Goal: Check status: Check status

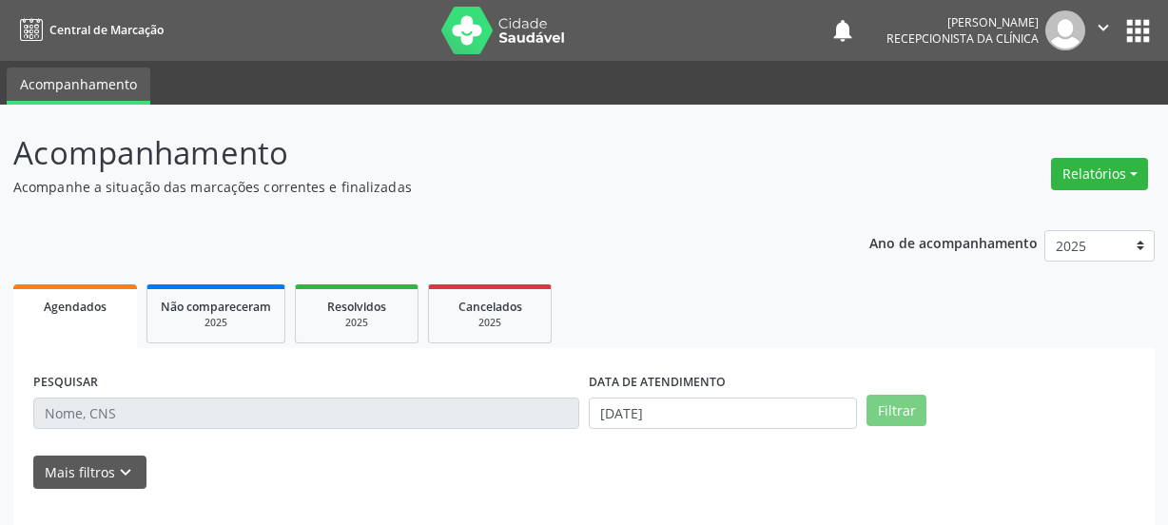
select select "9"
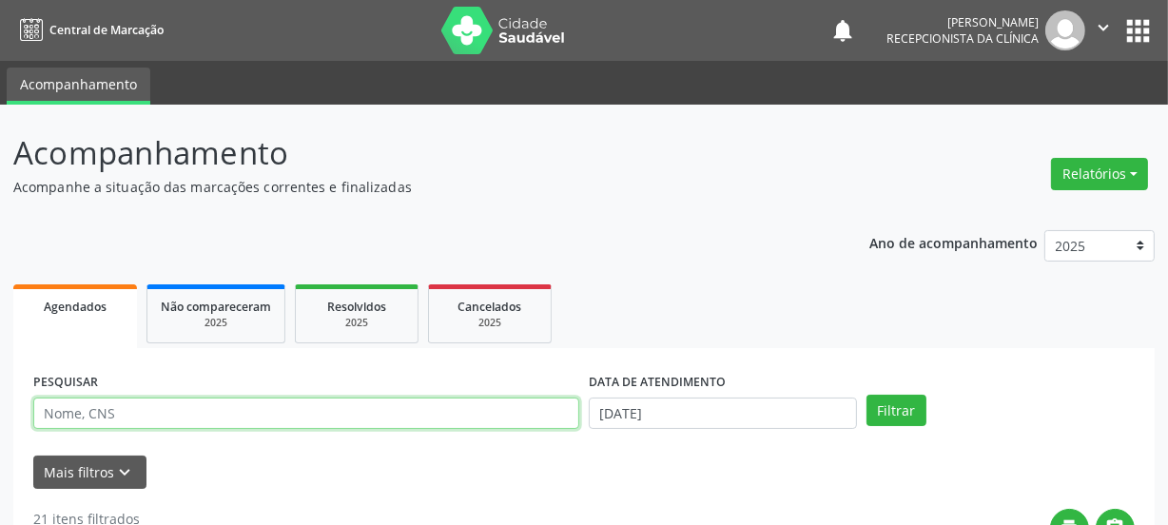
drag, startPoint x: 147, startPoint y: 409, endPoint x: 146, endPoint y: 399, distance: 10.6
click at [146, 409] on input "text" at bounding box center [306, 414] width 546 height 32
paste input "704103678042550"
type input "704103678042550"
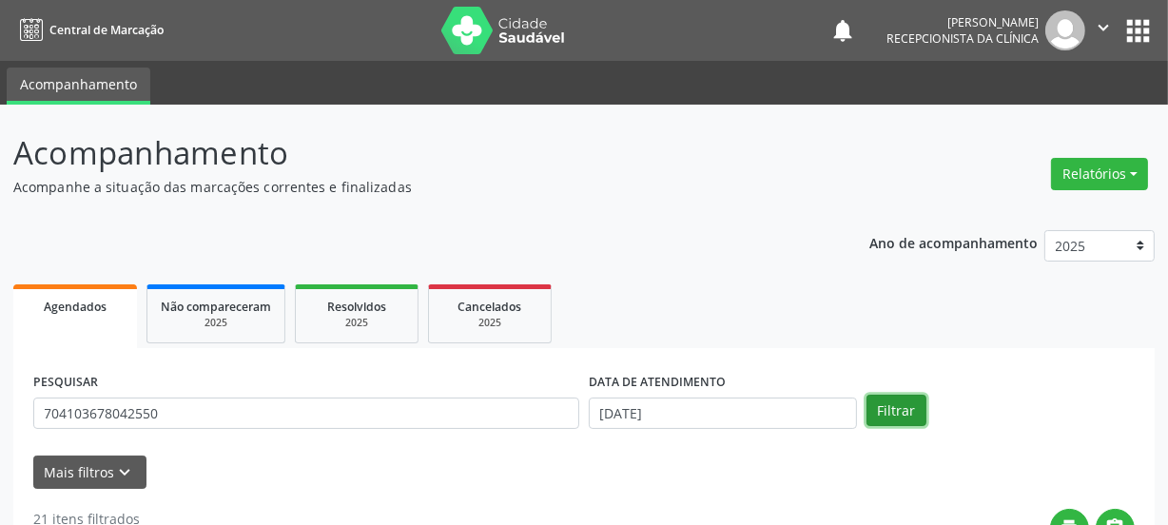
click at [907, 404] on button "Filtrar" at bounding box center [896, 411] width 60 height 32
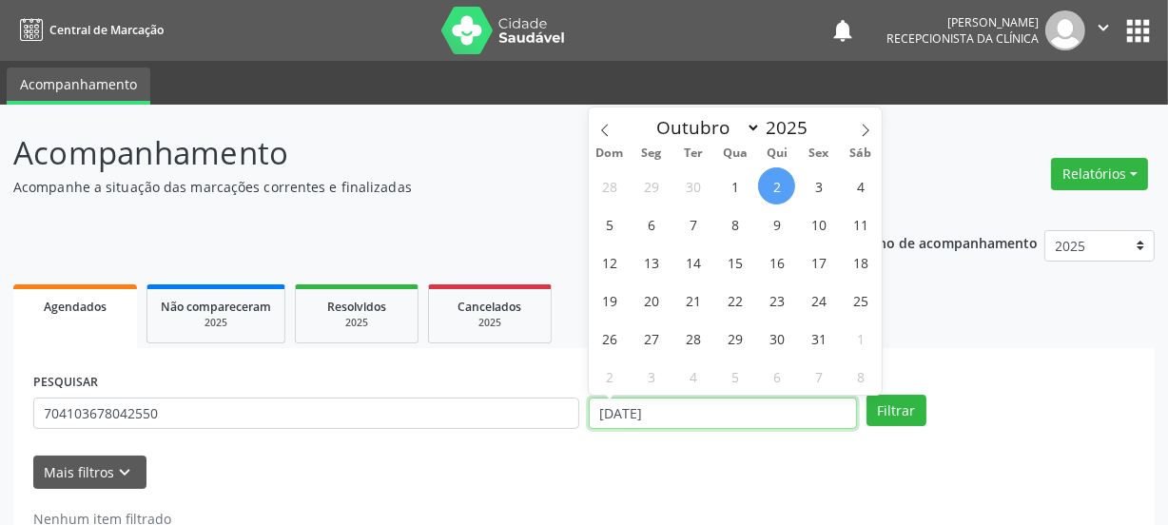
drag, startPoint x: 728, startPoint y: 407, endPoint x: 391, endPoint y: 404, distance: 336.7
click at [491, 402] on div "PESQUISAR 704103678042550 DATA DE ATENDIMENTO [DATE] Filtrar" at bounding box center [584, 405] width 1111 height 74
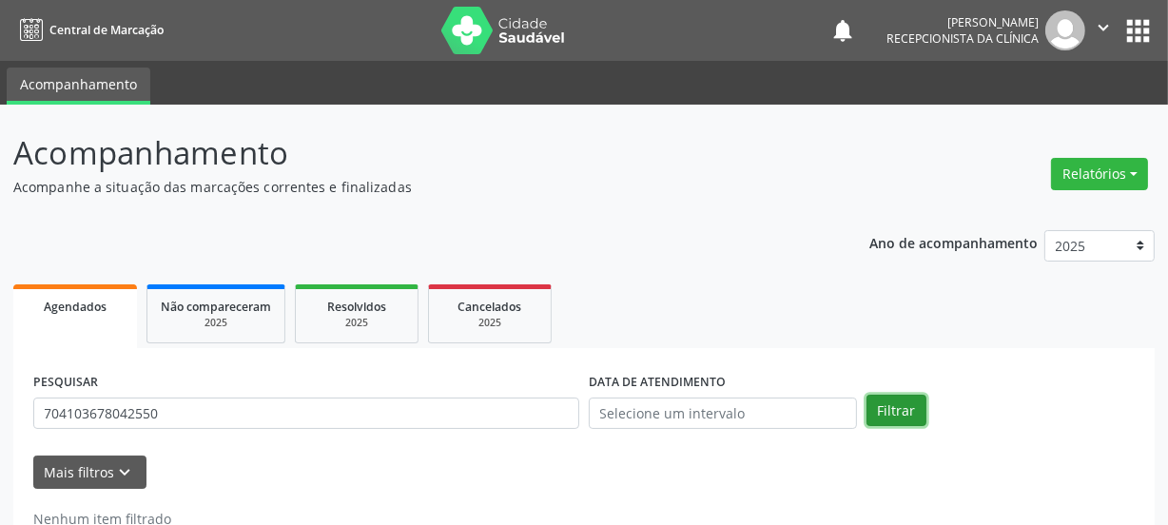
click at [878, 411] on button "Filtrar" at bounding box center [896, 411] width 60 height 32
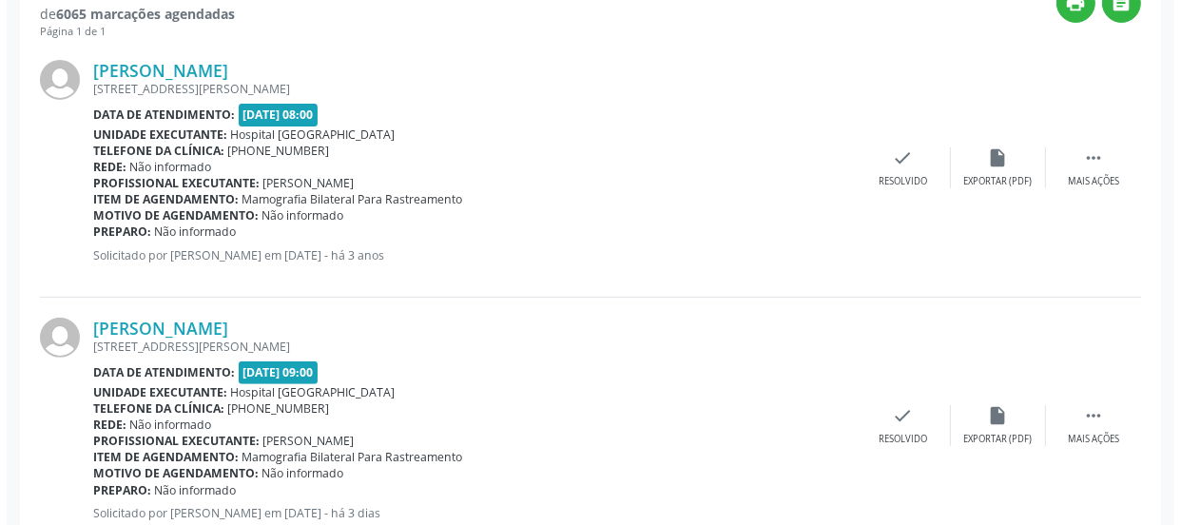
scroll to position [587, 0]
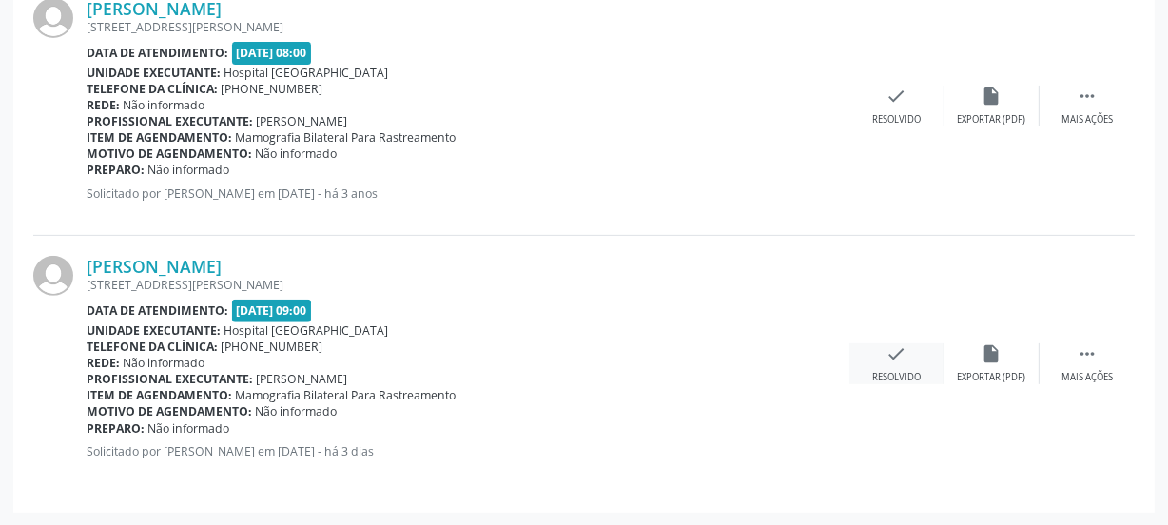
click at [904, 350] on icon "check" at bounding box center [896, 353] width 21 height 21
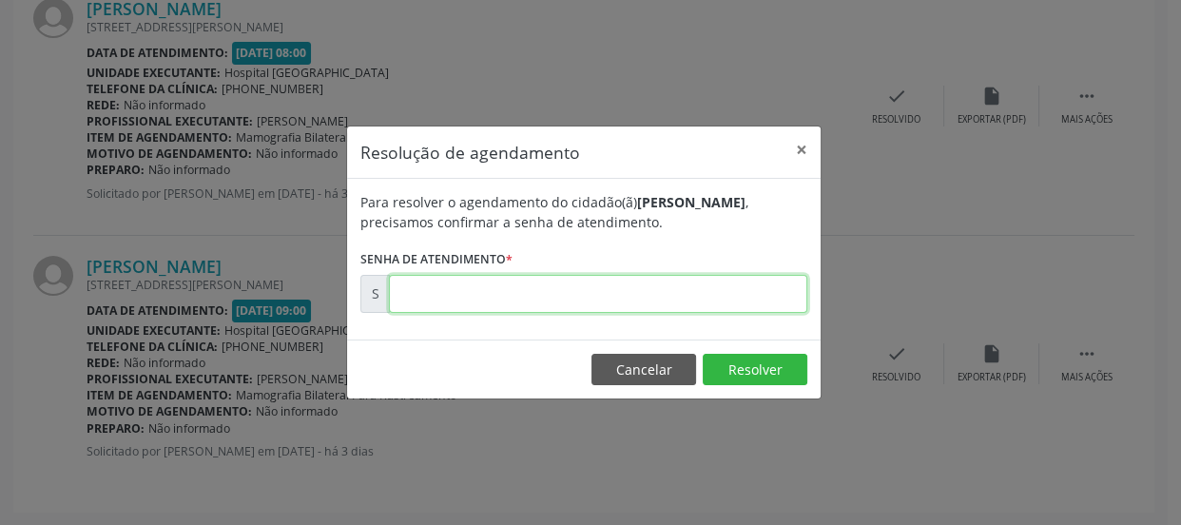
click at [744, 292] on input "text" at bounding box center [598, 294] width 419 height 38
type input "00179597"
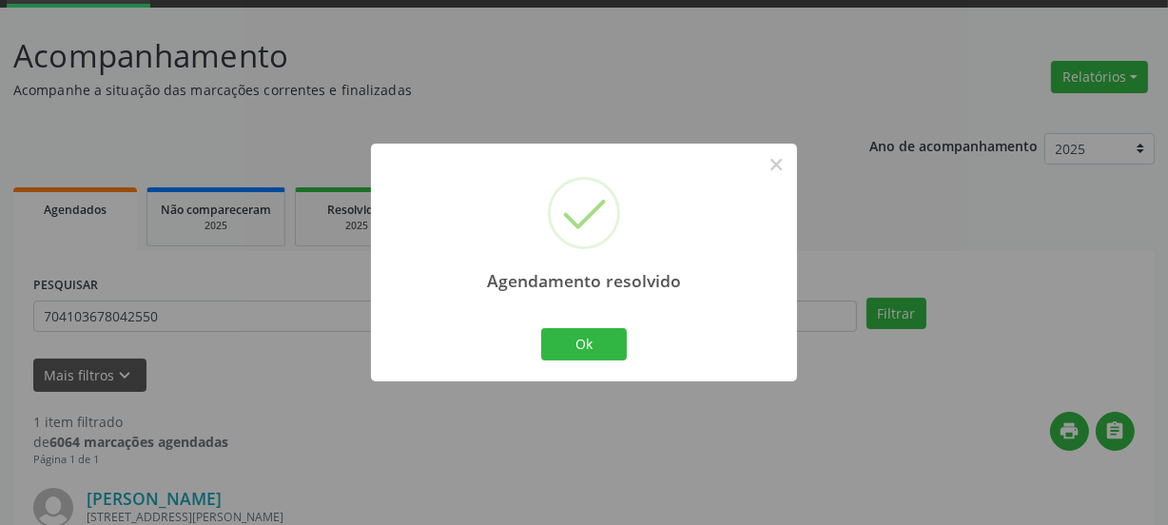
scroll to position [329, 0]
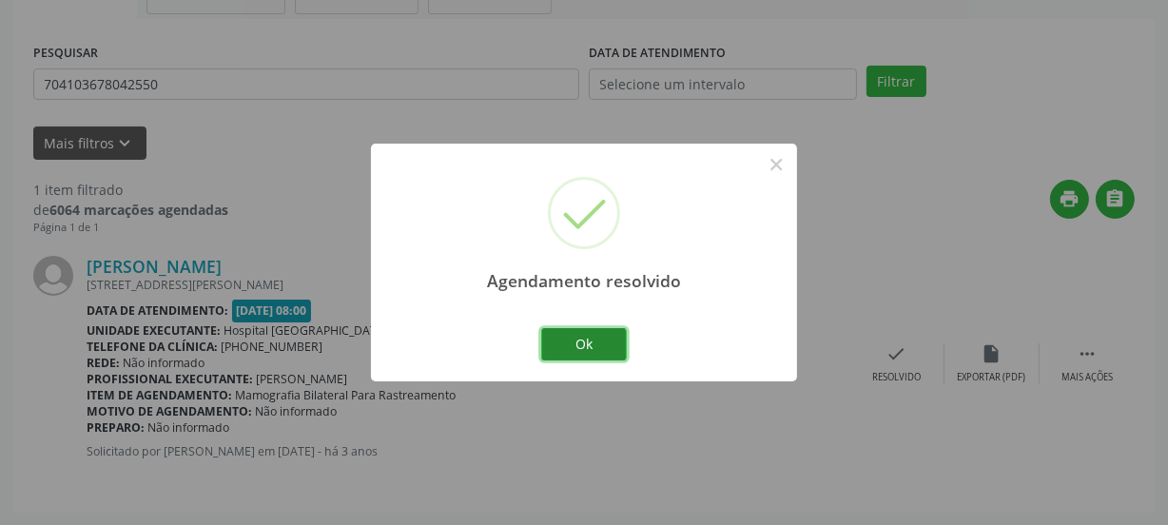
drag, startPoint x: 579, startPoint y: 334, endPoint x: 566, endPoint y: 312, distance: 25.6
click at [578, 335] on button "Ok" at bounding box center [584, 344] width 86 height 32
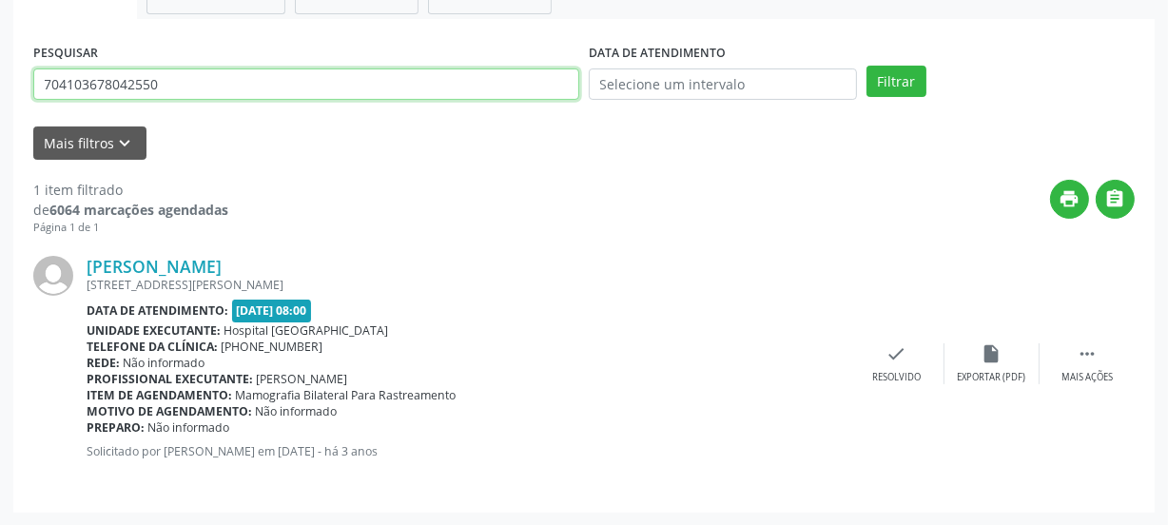
drag, startPoint x: 211, startPoint y: 86, endPoint x: 0, endPoint y: 104, distance: 211.9
click at [0, 104] on div "Acompanhamento Acompanhe a situação das marcações correntes e finalizadas Relat…" at bounding box center [584, 151] width 1168 height 750
paste input "9195475679"
type input "704109195475679"
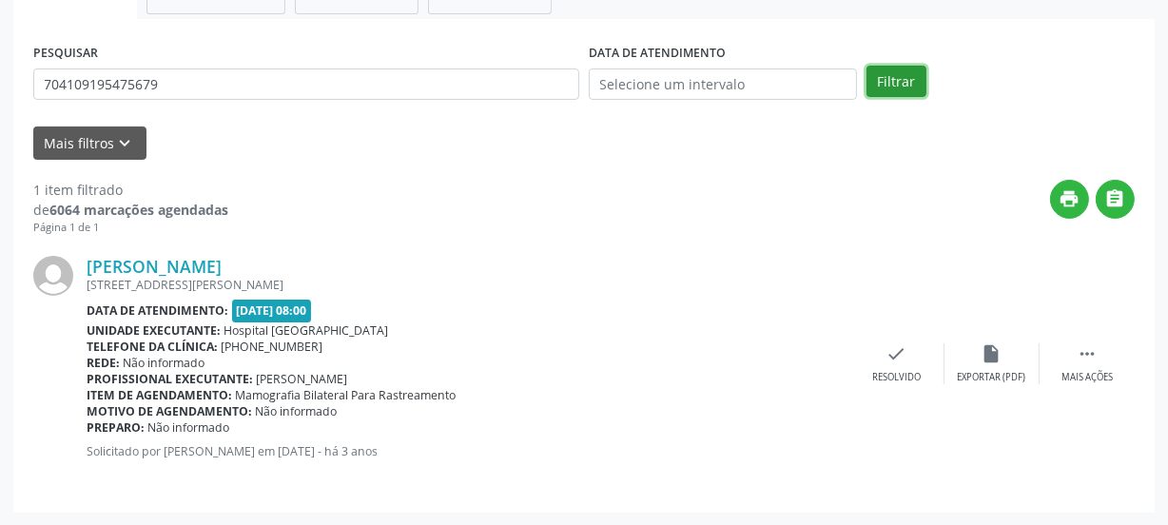
click at [900, 86] on button "Filtrar" at bounding box center [896, 82] width 60 height 32
click at [893, 356] on icon "check" at bounding box center [896, 353] width 21 height 21
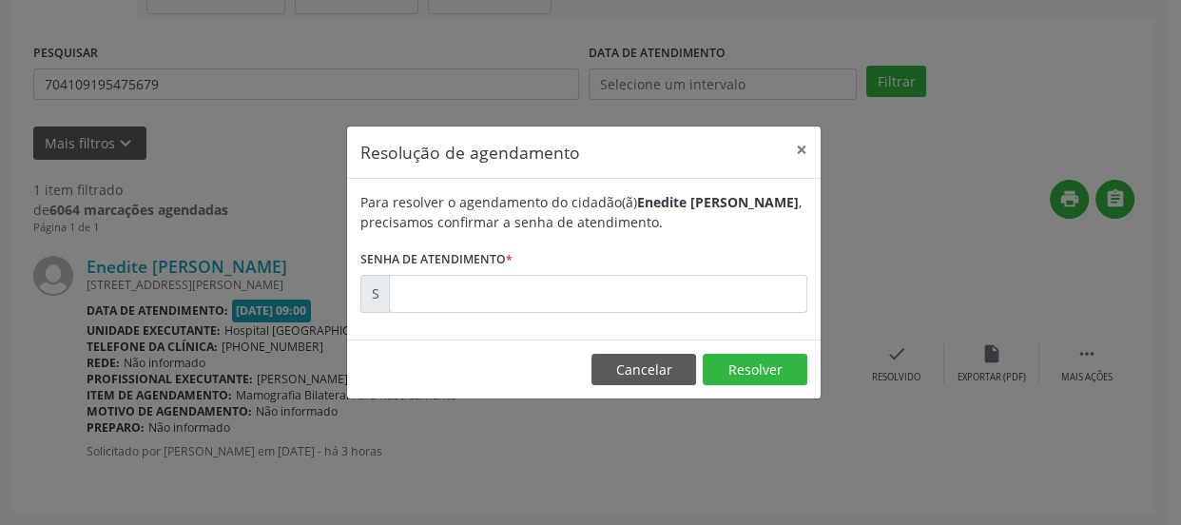
click at [722, 313] on div "Para resolver o agendamento do cidadão(ã) Enedite [PERSON_NAME] , precisamos co…" at bounding box center [584, 259] width 474 height 161
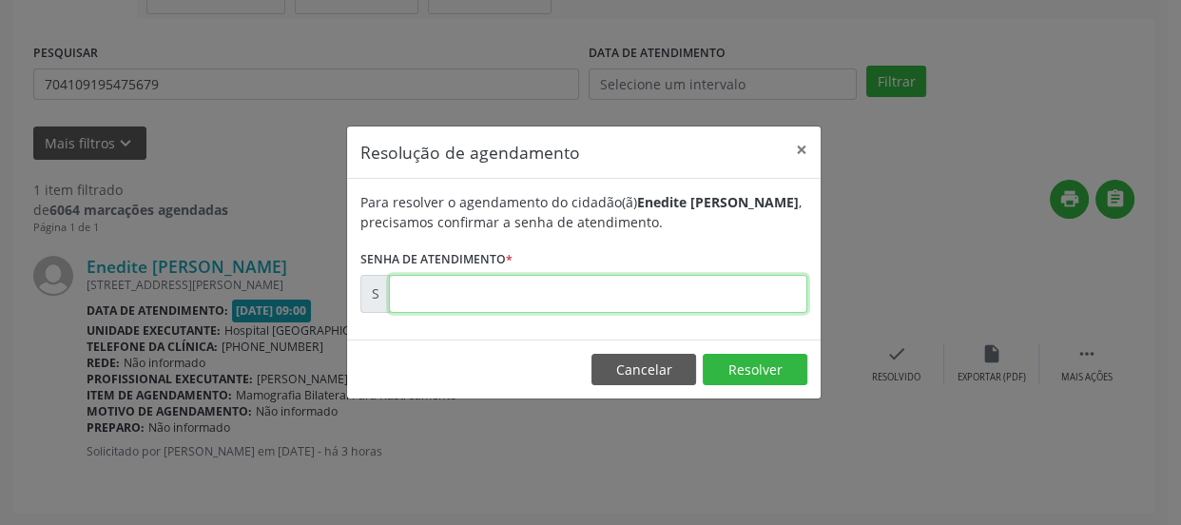
click at [713, 298] on input "text" at bounding box center [598, 294] width 419 height 38
type input "00180381"
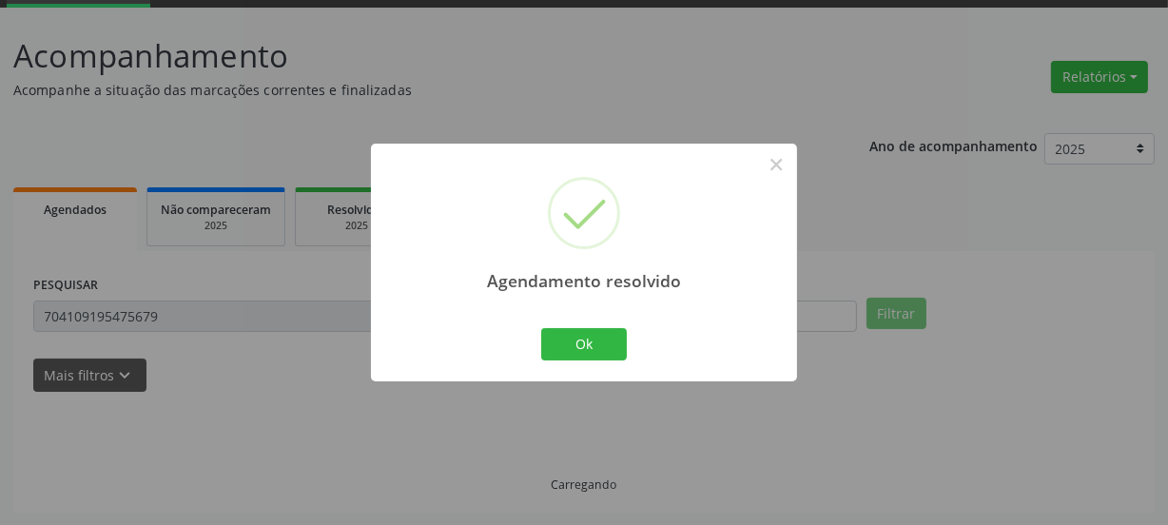
scroll to position [56, 0]
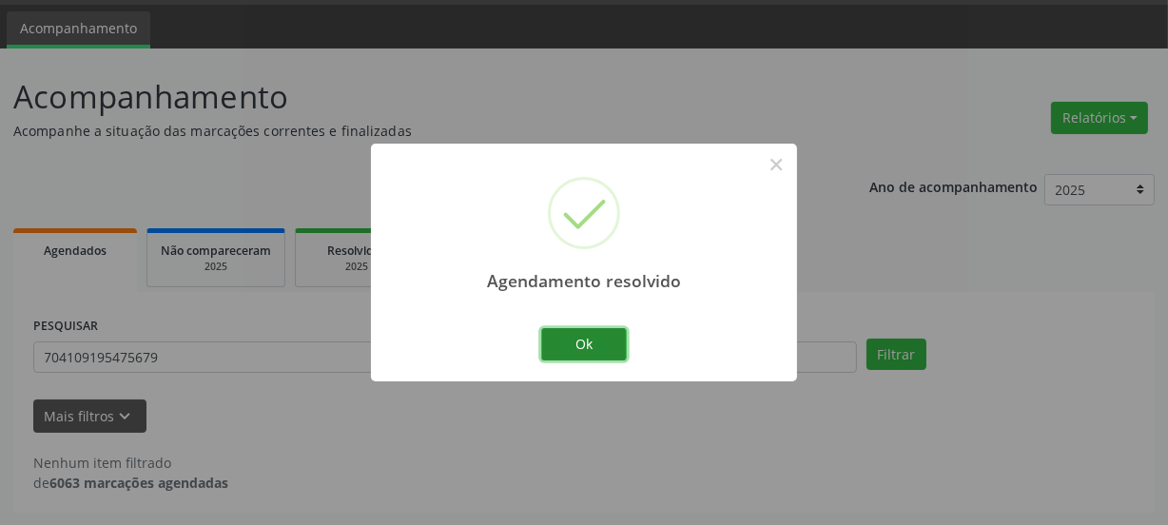
drag, startPoint x: 588, startPoint y: 343, endPoint x: 599, endPoint y: 347, distance: 12.0
click at [588, 344] on button "Ok" at bounding box center [584, 344] width 86 height 32
